Goal: Complete application form: Complete application form

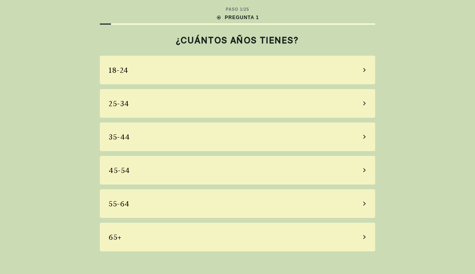
click at [207, 243] on div "65+" at bounding box center [237, 237] width 275 height 29
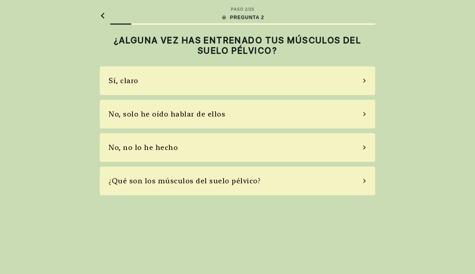
click at [359, 152] on div "No, no lo he hecho" at bounding box center [237, 147] width 275 height 29
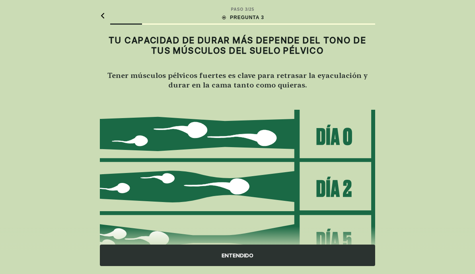
click at [348, 139] on img at bounding box center [237, 213] width 275 height 208
click at [348, 142] on img at bounding box center [237, 213] width 275 height 208
click at [243, 260] on div "ENTENDIDO" at bounding box center [237, 255] width 275 height 21
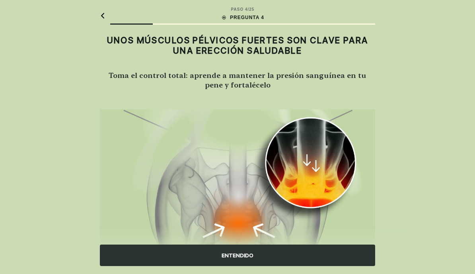
click at [246, 259] on div "ENTENDIDO" at bounding box center [237, 255] width 275 height 21
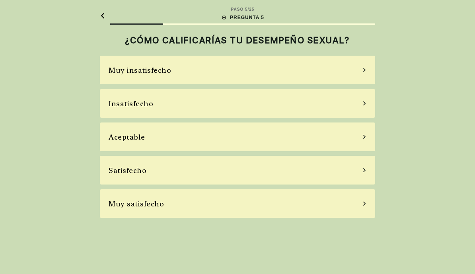
click at [368, 108] on div "Insatisfecho" at bounding box center [237, 103] width 275 height 29
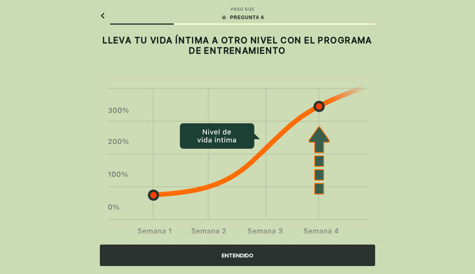
click at [246, 260] on div "ENTENDIDO" at bounding box center [237, 255] width 275 height 21
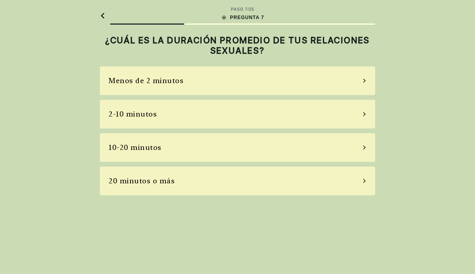
click at [368, 88] on div "Menos de 2 minutos" at bounding box center [237, 80] width 275 height 29
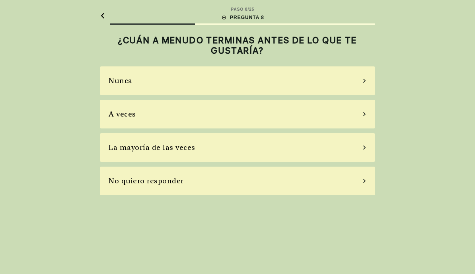
click at [356, 150] on div "La mayoría de las veces" at bounding box center [237, 147] width 275 height 29
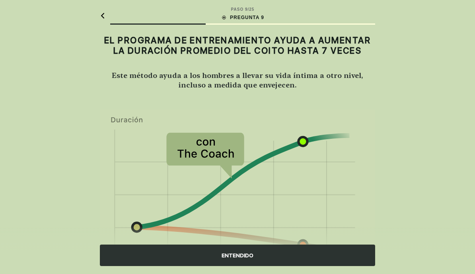
click at [245, 261] on div "ENTENDIDO" at bounding box center [237, 255] width 275 height 21
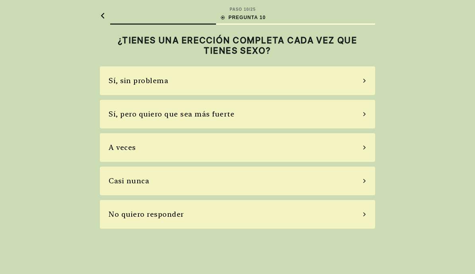
click at [366, 116] on div "Sí, pero quiero que sea más fuerte" at bounding box center [237, 114] width 275 height 29
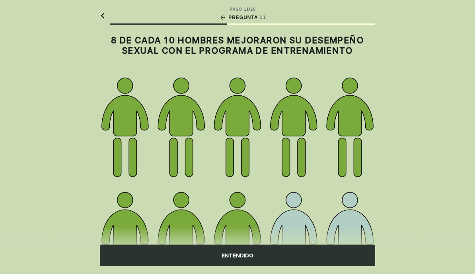
click at [245, 256] on div "ENTENDIDO" at bounding box center [237, 255] width 275 height 21
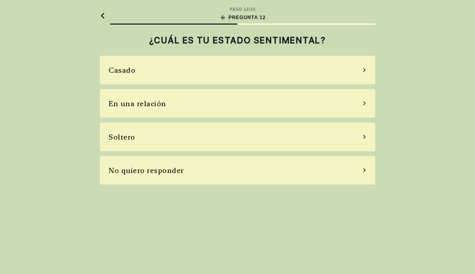
click at [364, 144] on div "Soltero" at bounding box center [237, 137] width 275 height 29
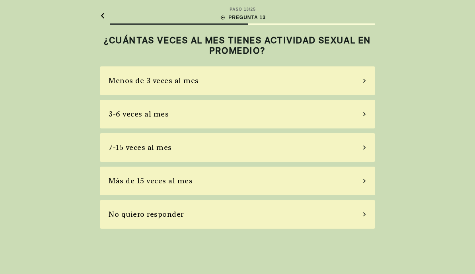
click at [368, 88] on div "Menos de 3 veces al mes" at bounding box center [237, 80] width 275 height 29
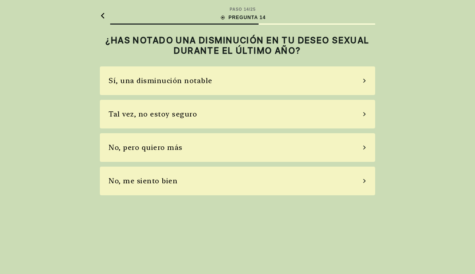
click at [357, 151] on div "No, pero quiero más" at bounding box center [237, 147] width 275 height 29
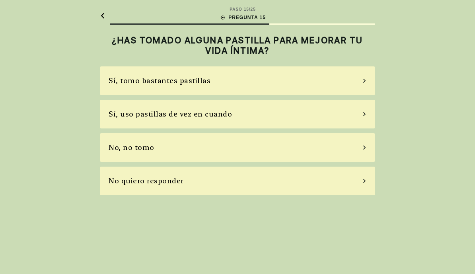
click at [351, 158] on div "No, no tomo" at bounding box center [237, 147] width 275 height 29
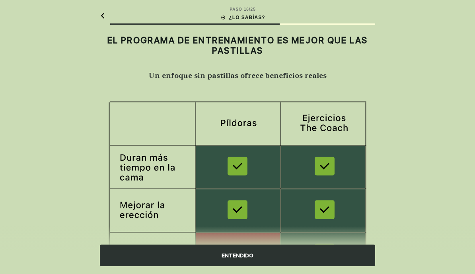
click at [247, 261] on div "ENTENDIDO" at bounding box center [237, 255] width 275 height 21
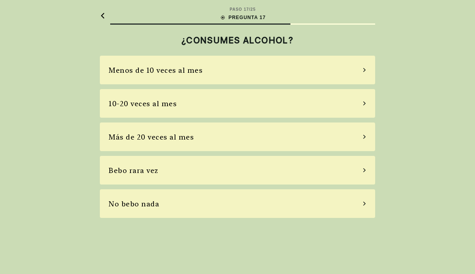
click at [338, 206] on div "No bebo nada" at bounding box center [237, 203] width 275 height 29
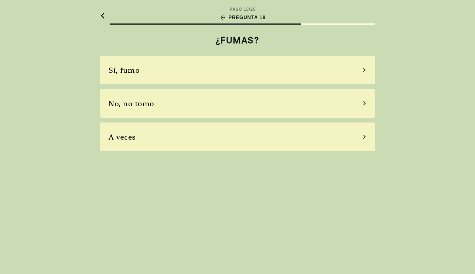
click at [348, 110] on div "No, no tomo" at bounding box center [237, 103] width 275 height 29
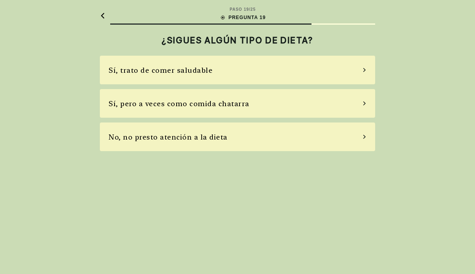
click at [361, 75] on div "Sí, trato de comer saludable" at bounding box center [237, 70] width 275 height 29
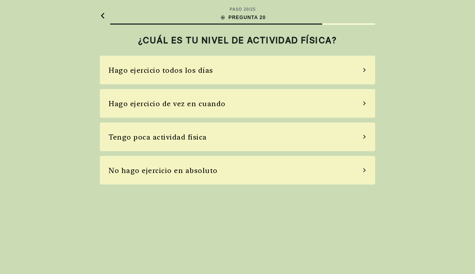
click at [363, 76] on div "Hago ejercicio todos los días" at bounding box center [237, 70] width 275 height 29
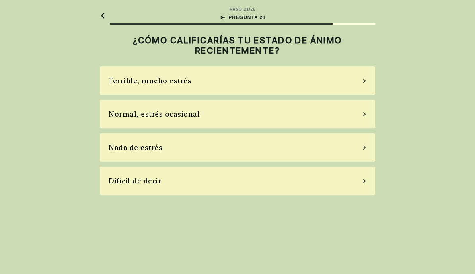
click at [357, 154] on div "Nada de estrés" at bounding box center [237, 147] width 275 height 29
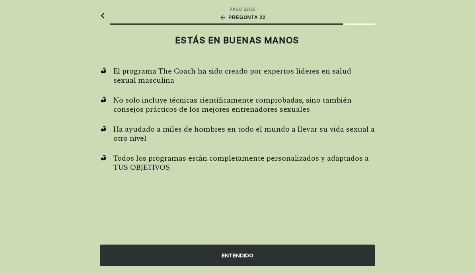
click at [245, 262] on div "ENTENDIDO" at bounding box center [237, 255] width 275 height 21
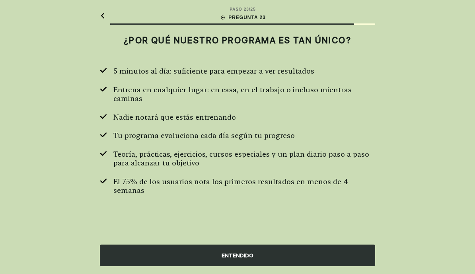
click at [241, 256] on div "ENTENDIDO" at bounding box center [237, 255] width 275 height 21
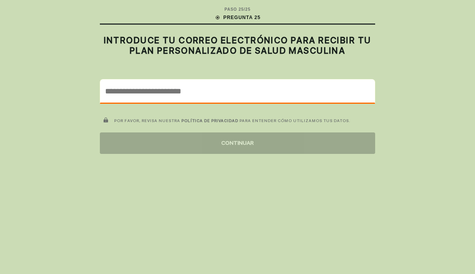
click at [218, 93] on input "email" at bounding box center [237, 91] width 274 height 23
